Goal: Information Seeking & Learning: Compare options

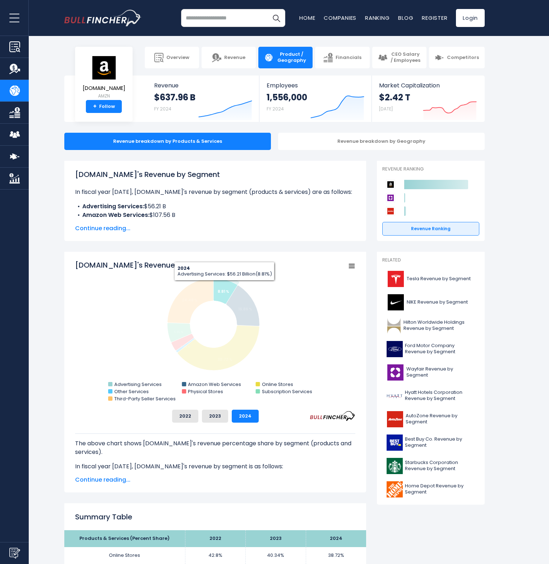
click at [224, 286] on icon "Amazon.com's Revenue Share by Segment" at bounding box center [225, 291] width 24 height 26
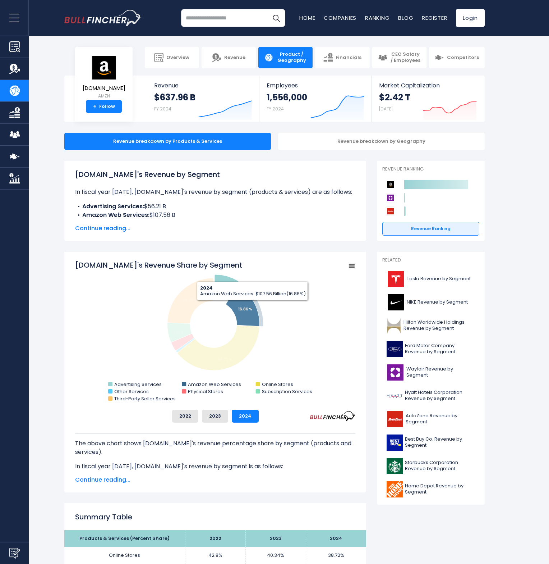
click at [255, 308] on icon "Amazon.com's Revenue Share by Segment" at bounding box center [242, 305] width 33 height 41
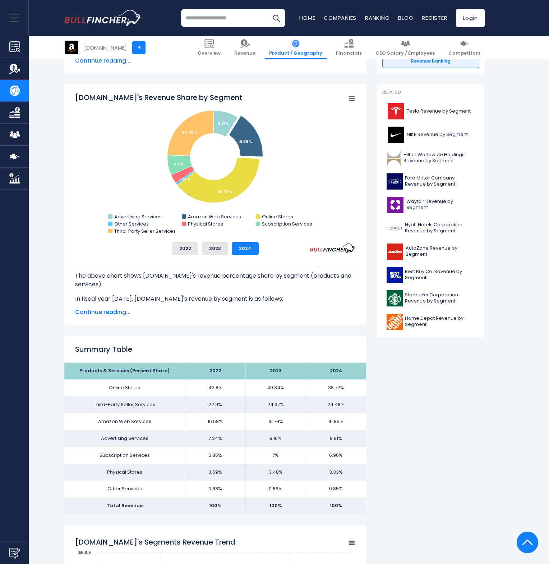
scroll to position [72, 0]
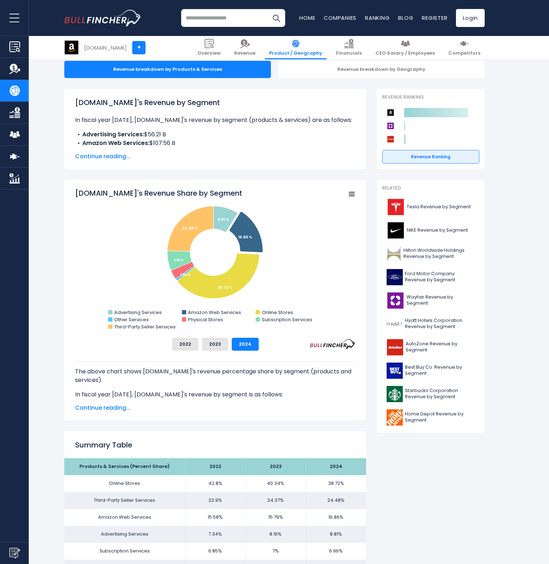
click at [206, 15] on input "search" at bounding box center [233, 18] width 104 height 18
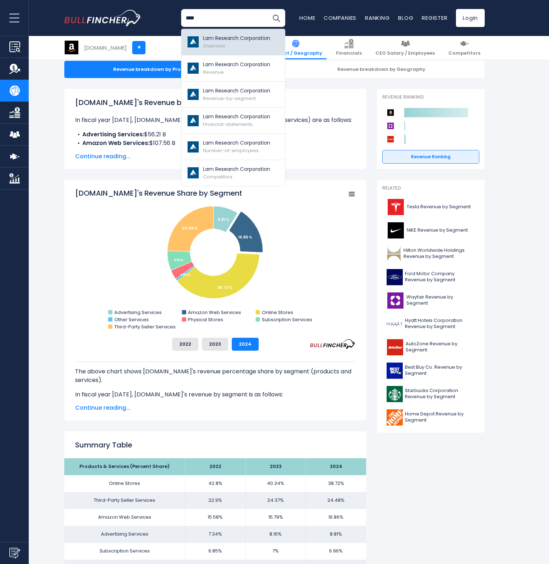
type input "****"
click at [215, 40] on p "Lam Research Corporation" at bounding box center [236, 39] width 67 height 8
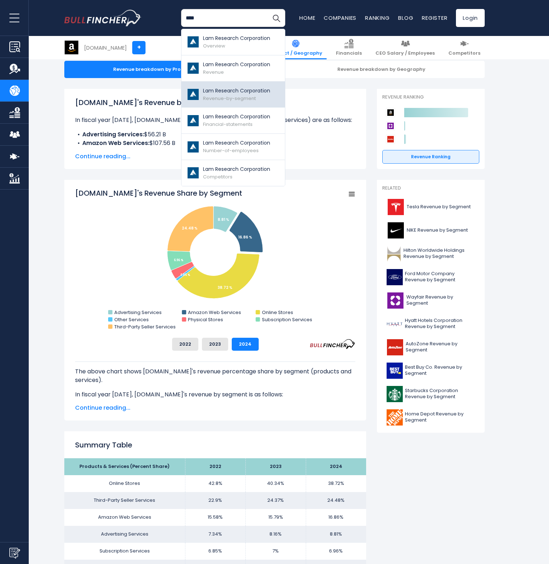
click at [221, 91] on p "Lam Research Corporation" at bounding box center [236, 91] width 67 height 8
click at [221, 96] on span "Revenue-by-segment" at bounding box center [229, 98] width 53 height 7
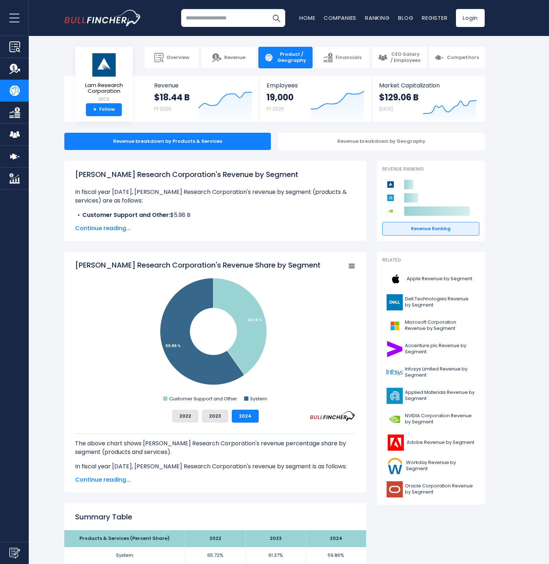
click at [222, 18] on input "search" at bounding box center [233, 18] width 104 height 18
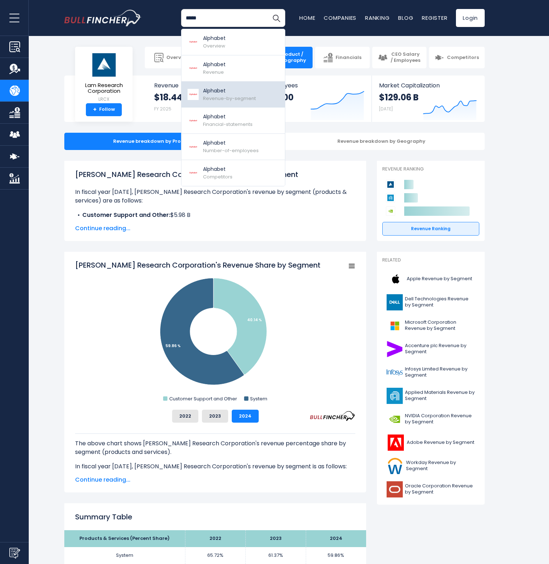
type input "*****"
click at [217, 93] on p "Alphabet" at bounding box center [229, 91] width 53 height 8
